Goal: Find specific page/section: Find specific page/section

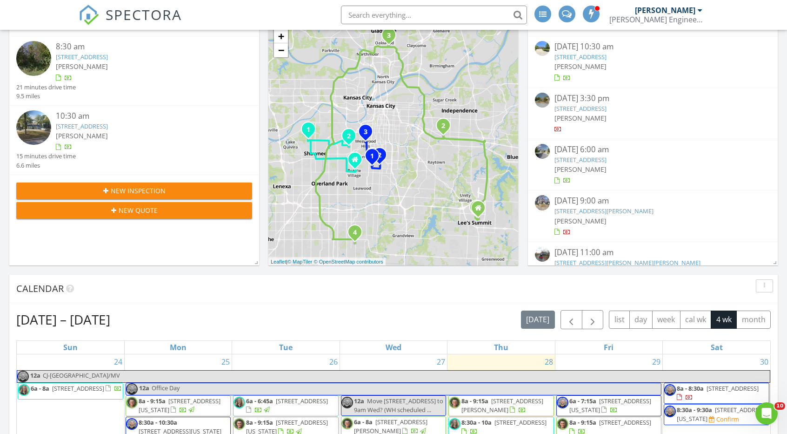
scroll to position [98, 0]
click at [108, 129] on link "5218 Juniper Drive, Roeland Park, KS 66205" at bounding box center [82, 126] width 52 height 8
